Goal: Task Accomplishment & Management: Manage account settings

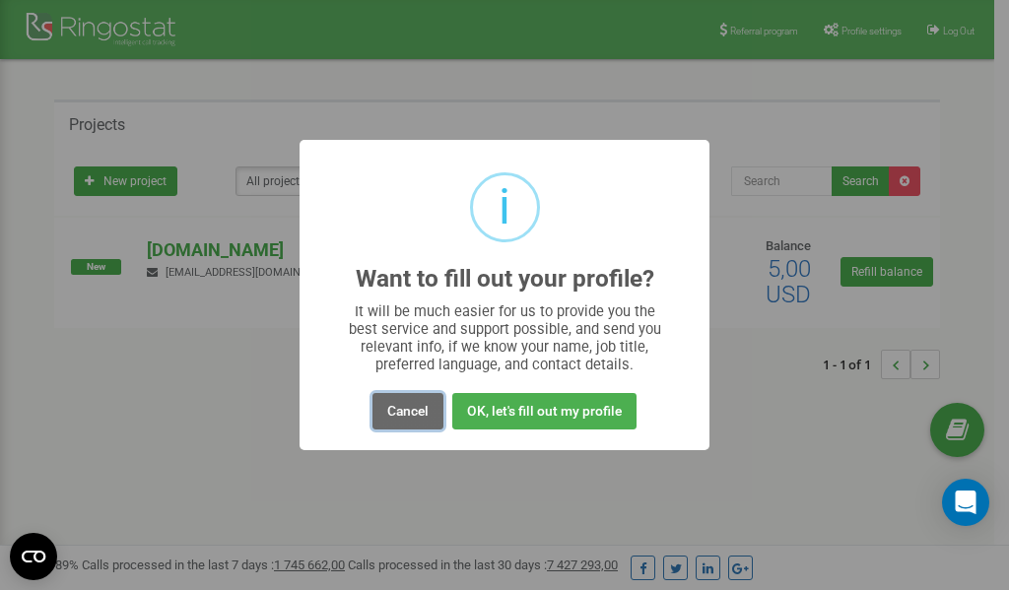
click at [416, 412] on button "Cancel" at bounding box center [407, 411] width 71 height 36
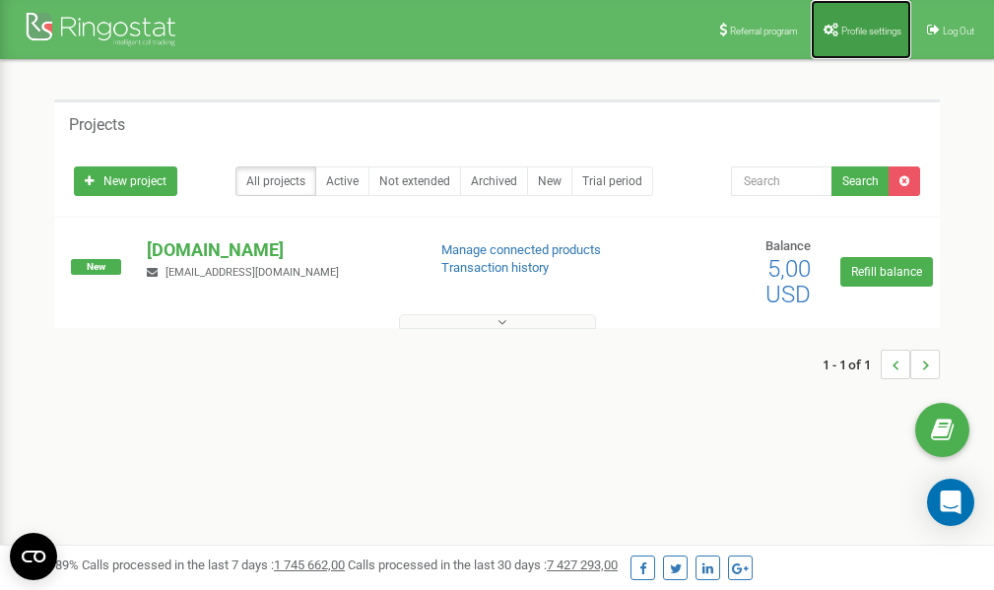
click at [859, 38] on link "Profile settings" at bounding box center [861, 29] width 100 height 59
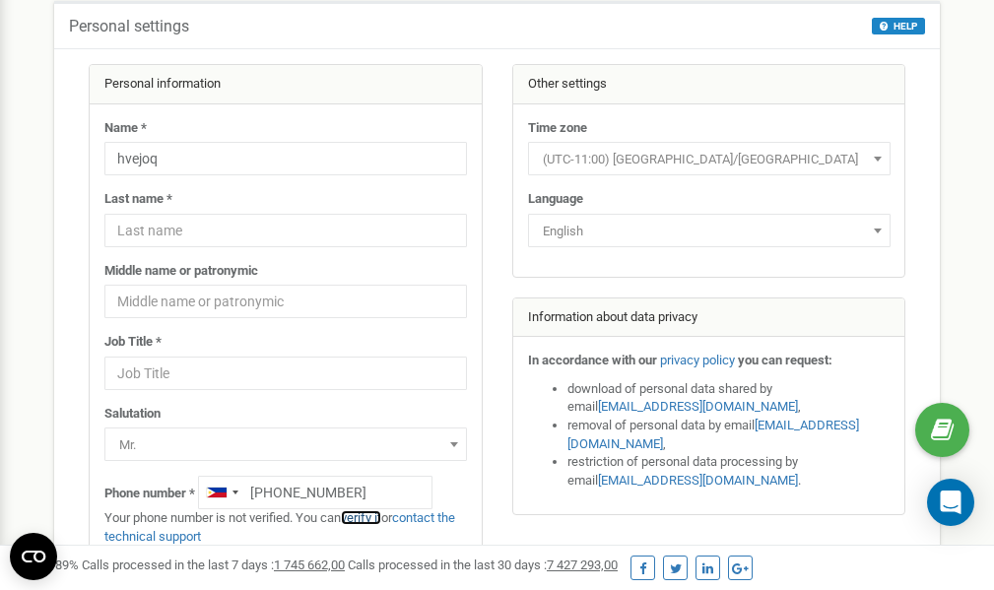
click at [369, 518] on link "verify it" at bounding box center [361, 517] width 40 height 15
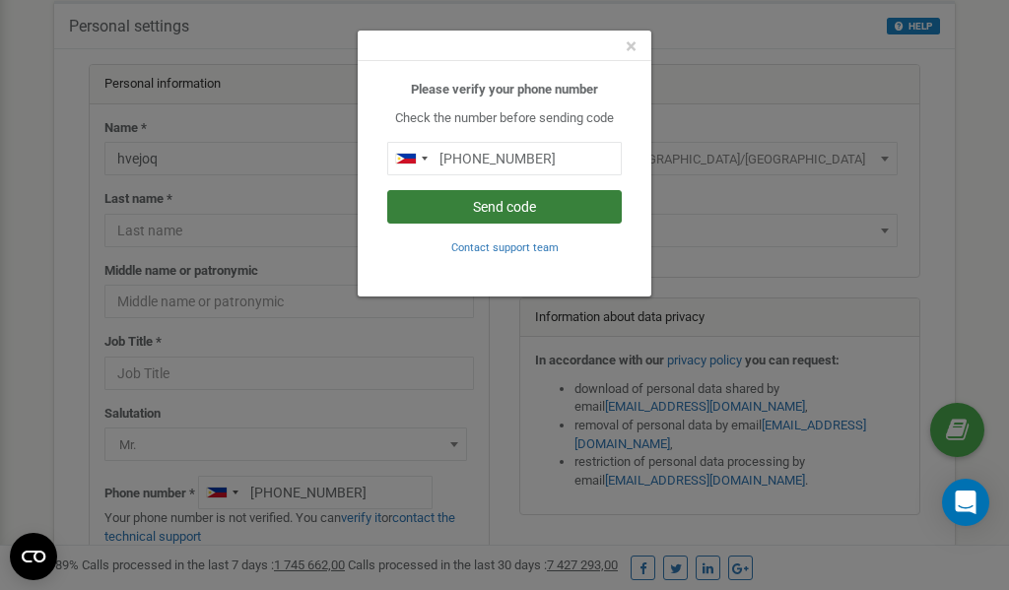
click at [511, 209] on button "Send code" at bounding box center [504, 206] width 234 height 33
